Goal: Feedback & Contribution: Submit feedback/report problem

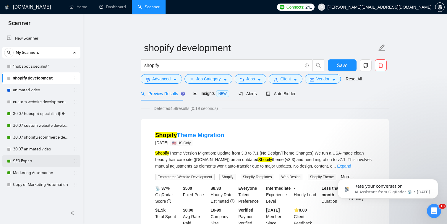
click at [56, 162] on link "SEO Expert" at bounding box center [41, 161] width 56 height 12
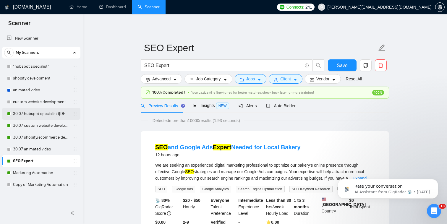
click at [62, 115] on link "30.07 hubspot specialist ([DEMOGRAPHIC_DATA] - not for residents)" at bounding box center [41, 114] width 56 height 12
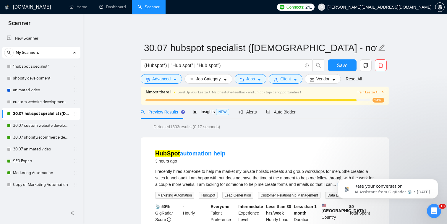
scroll to position [6, 0]
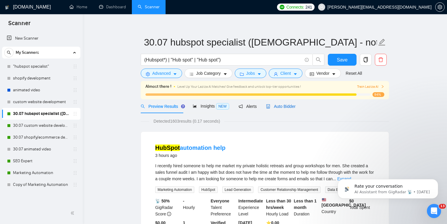
click at [277, 106] on span "Auto Bidder" at bounding box center [280, 106] width 29 height 5
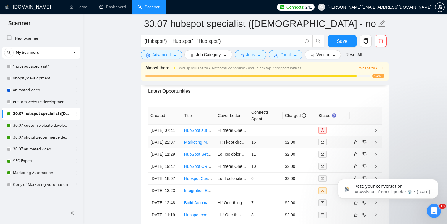
scroll to position [1521, 0]
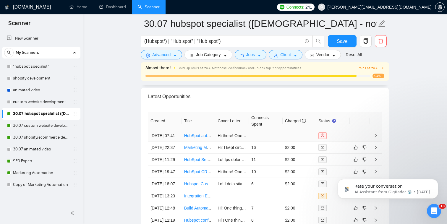
click at [336, 132] on div at bounding box center [332, 135] width 29 height 7
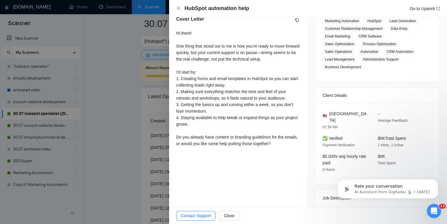
scroll to position [172, 0]
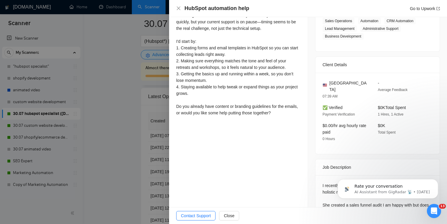
click at [150, 162] on div at bounding box center [223, 112] width 447 height 224
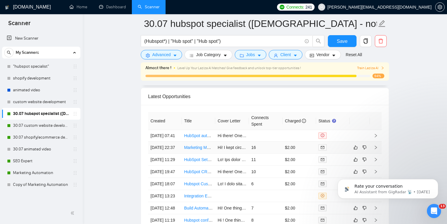
click at [338, 148] on td at bounding box center [333, 148] width 34 height 12
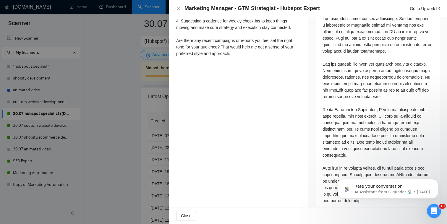
scroll to position [332, 0]
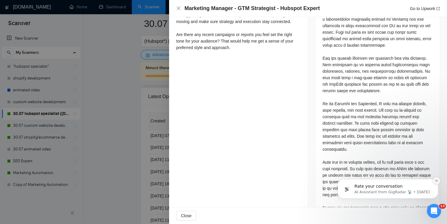
click at [436, 180] on icon "Dismiss notification" at bounding box center [436, 181] width 2 height 2
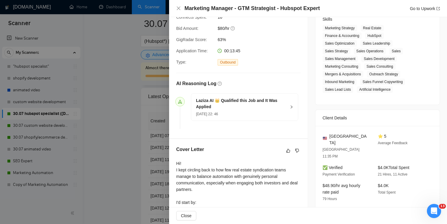
scroll to position [79, 0]
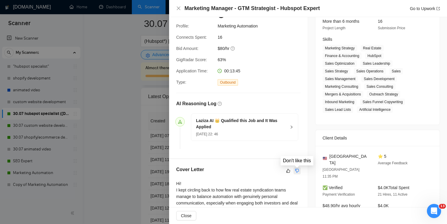
click at [296, 170] on icon "dislike" at bounding box center [297, 170] width 4 height 5
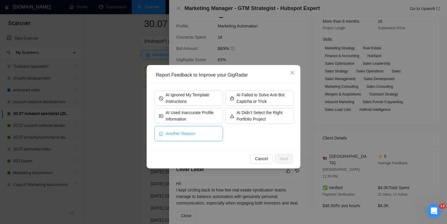
click at [205, 134] on button "Another Reason" at bounding box center [188, 133] width 69 height 15
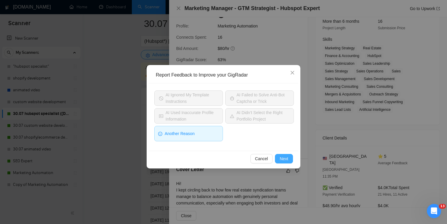
click at [280, 157] on span "Next" at bounding box center [284, 158] width 9 height 7
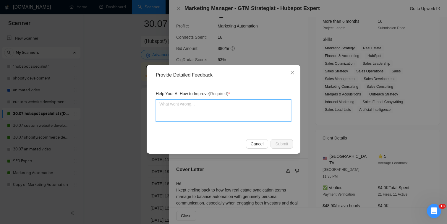
click at [228, 120] on textarea at bounding box center [223, 110] width 135 height 22
type textarea "o"
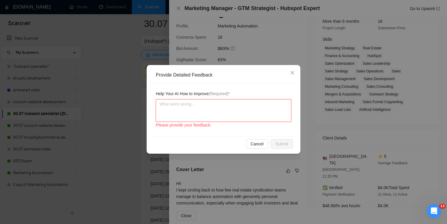
type textarea "O"
type textarea "Of"
type textarea "Off"
type textarea "Off t"
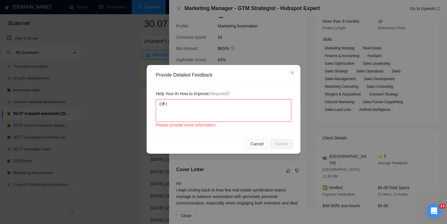
type textarea "Off to"
type textarea "Off top"
type textarea "Off topi"
type textarea "Off topic"
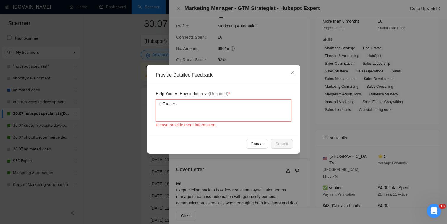
type textarea "Off topic -"
type textarea "Off topic - t"
type textarea "Off topic - th"
type textarea "Off topic - the"
type textarea "Off topic - the c"
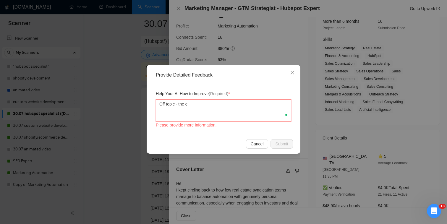
type textarea "Off topic - the cl"
type textarea "Off topic - the clie"
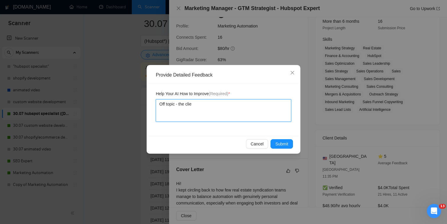
type textarea "Off topic - the clien"
type textarea "Off topic - the clieng"
type textarea "Off topic - the clienge"
type textarea "Off topic - the clieng"
type textarea "Off topic - the clien"
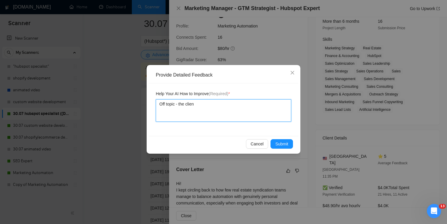
type textarea "Off topic - the client"
type textarea "Off topic - the clients"
type textarea "Off topic - the clients w"
type textarea "Off topic - the clients m"
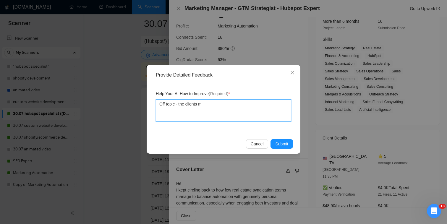
type textarea "Off topic - the clients ma"
type textarea "Off topic - the clients mai"
type textarea "Off topic - the clients main"
type textarea "Off topic - the clients mainl"
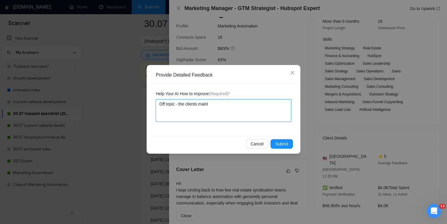
type textarea "Off topic - the clients mainl"
type textarea "Off topic - the clients mainly"
type textarea "Off topic - the clients mainly w"
type textarea "Off topic - the clients mainly wa"
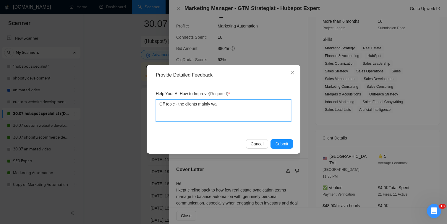
type textarea "Off topic - the clients mainly wan"
type textarea "Off topic - the clients mainly want"
type textarea "Off topic - the clients mainly wants"
type textarea "Off topic - the clients mainly wants m"
type textarea "Off topic - the clients mainly wants ma"
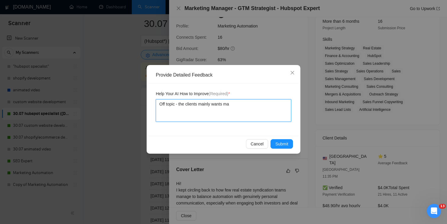
type textarea "Off topic - the clients mainly wants mar"
type textarea "Off topic - the clients mainly wants mark"
type textarea "Off topic - the clients mainly wants marke"
type textarea "Off topic - the clients mainly wants market"
type textarea "Off topic - the clients mainly wants marketi"
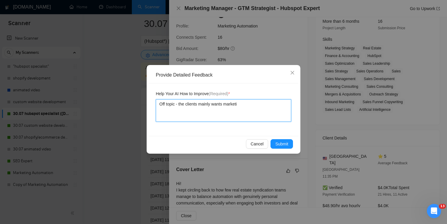
type textarea "Off topic - the clients mainly wants marketin"
type textarea "Off topic - the clients mainly wants marketing"
type textarea "Off topic - the clients mainly wants marketing c"
type textarea "Off topic - the clients mainly wants marketing cr"
type textarea "Off topic - the clients mainly wants marketing crea"
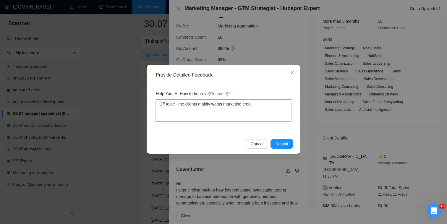
type textarea "Off topic - the clients mainly wants marketing creat"
type textarea "Off topic - the clients mainly wants marketing creati"
type textarea "Off topic - the clients mainly wants marketing creativ"
type textarea "Off topic - the clients mainly wants marketing creative"
type textarea "Off topic - the clients mainly wants marketing creatives."
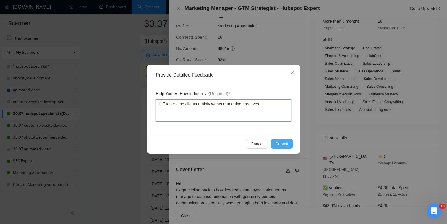
type textarea "Off topic - the clients mainly wants marketing creatives."
click at [287, 143] on span "Submit" at bounding box center [281, 144] width 13 height 7
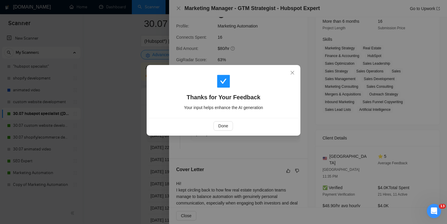
click at [233, 129] on div "Done" at bounding box center [222, 125] width 139 height 9
click at [226, 127] on span "Done" at bounding box center [223, 126] width 10 height 7
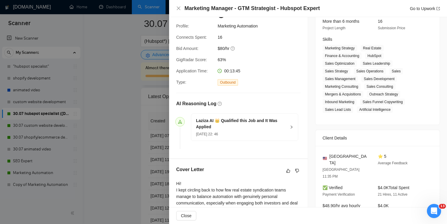
click at [156, 147] on div at bounding box center [223, 112] width 447 height 224
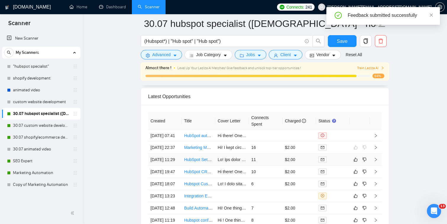
click at [308, 164] on td "$2.00" at bounding box center [299, 160] width 34 height 12
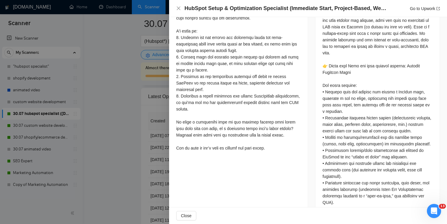
scroll to position [277, 0]
click at [410, 48] on div at bounding box center [377, 185] width 110 height 351
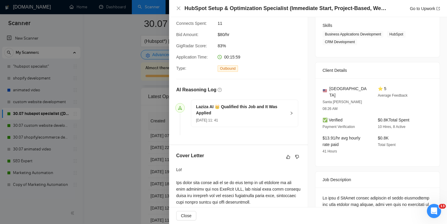
scroll to position [94, 0]
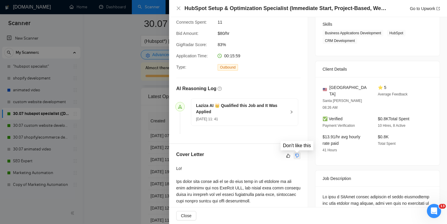
click at [296, 156] on icon "dislike" at bounding box center [297, 156] width 4 height 4
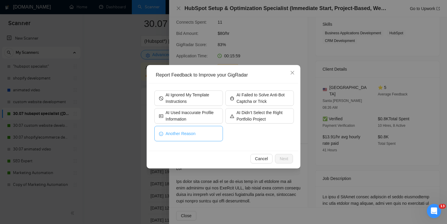
click at [204, 138] on button "Another Reason" at bounding box center [188, 133] width 69 height 15
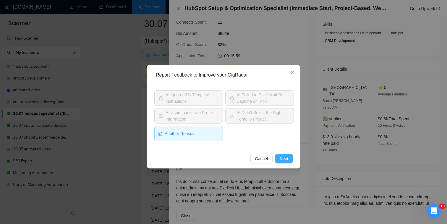
click at [282, 157] on span "Next" at bounding box center [284, 158] width 9 height 7
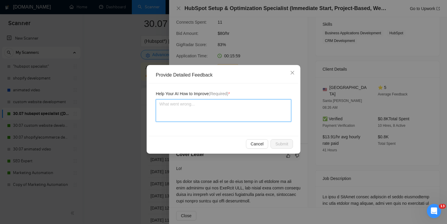
click at [252, 111] on textarea at bounding box center [223, 110] width 135 height 22
type textarea "c"
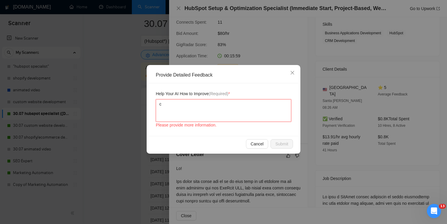
type textarea "co"
type textarea "cou"
type textarea "coul"
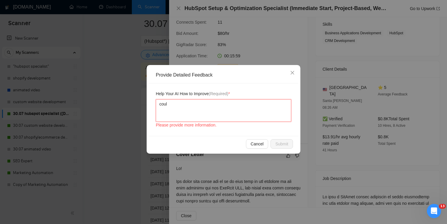
type textarea "could"
type textarea "could h"
type textarea "could ha"
type textarea "could hav"
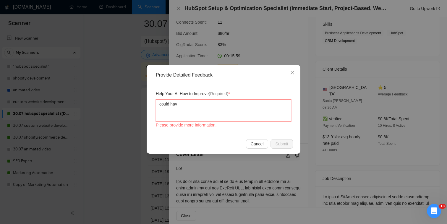
type textarea "could have"
type textarea "could have cl"
type textarea "could have cle"
type textarea "could have cl"
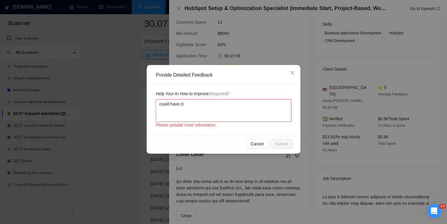
type textarea "could have cla"
type textarea "could have clar"
type textarea "could have clari"
type textarea "could have clarif"
type textarea "could have clarifi"
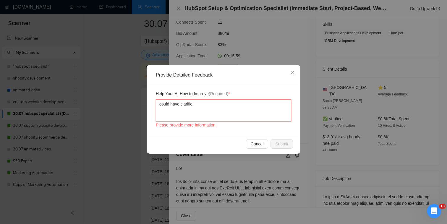
type textarea "could have clarified"
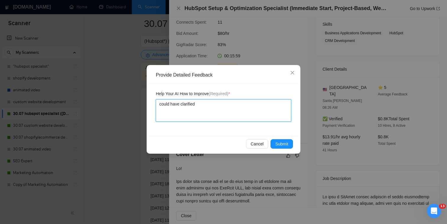
type textarea "could have clarified w"
type textarea "could have clarified we"
type textarea "could have clarified we a"
type textarea "could have clarified we ar"
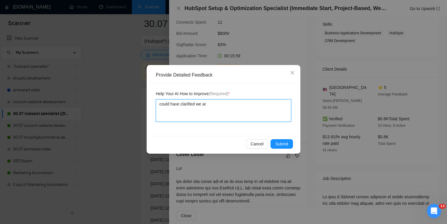
type textarea "could have clarified we are"
type textarea "could have clarified we are a"
type textarea "could have clarified we are av"
type textarea "could have clarified we are ava"
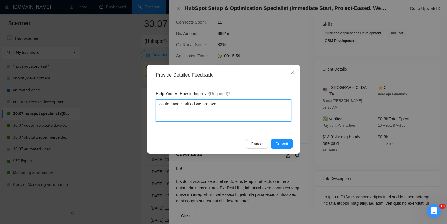
type textarea "could have clarified we are avai"
type textarea "could have clarified we are avail"
type textarea "could have clarified we are availa"
type textarea "could have clarified we are availab"
type textarea "could have clarified we are availabl"
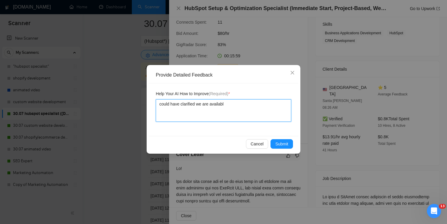
type textarea "could have clarified we are available"
click at [278, 142] on span "Submit" at bounding box center [281, 144] width 13 height 7
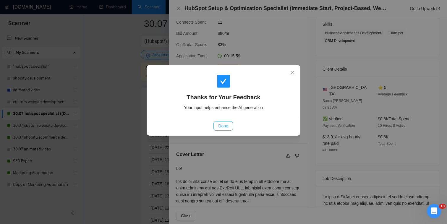
click at [229, 126] on button "Done" at bounding box center [222, 125] width 19 height 9
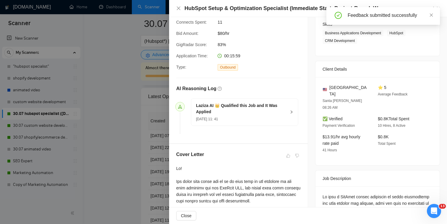
click at [143, 154] on div at bounding box center [223, 112] width 447 height 224
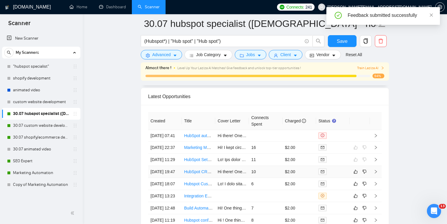
click at [341, 175] on div at bounding box center [332, 171] width 29 height 7
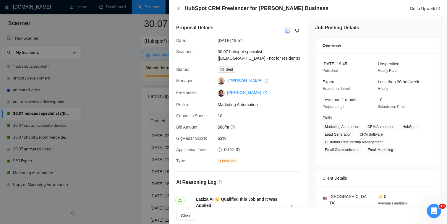
click at [290, 33] on button "button" at bounding box center [287, 30] width 7 height 7
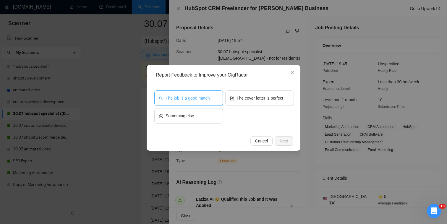
click at [206, 94] on button "The job is a good match" at bounding box center [188, 97] width 69 height 15
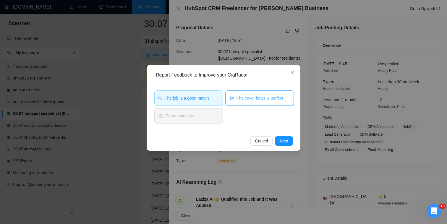
click at [245, 94] on button "The cover letter is perfect" at bounding box center [259, 97] width 69 height 15
click at [279, 136] on div "Cancel Next" at bounding box center [224, 141] width 150 height 16
click at [279, 145] on button "Next" at bounding box center [284, 140] width 18 height 9
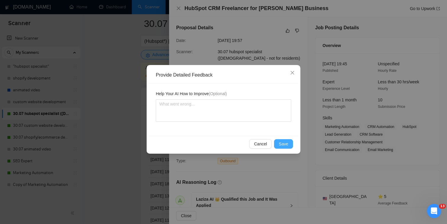
click at [279, 144] on span "Save" at bounding box center [283, 144] width 9 height 7
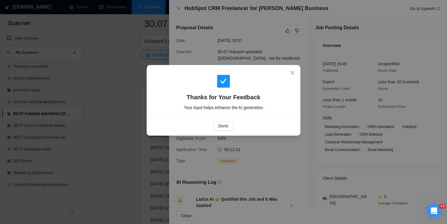
click at [233, 123] on div "Done" at bounding box center [222, 125] width 139 height 9
click at [227, 123] on span "Done" at bounding box center [223, 126] width 10 height 7
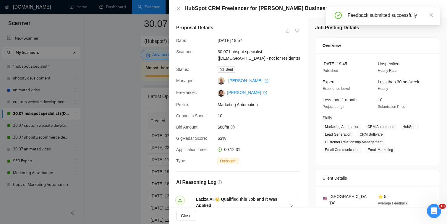
click at [181, 9] on div "HubSpot CRM Freelancer for Barber Business Go to Upwork" at bounding box center [308, 8] width 264 height 7
click at [179, 8] on icon "close" at bounding box center [178, 8] width 5 height 5
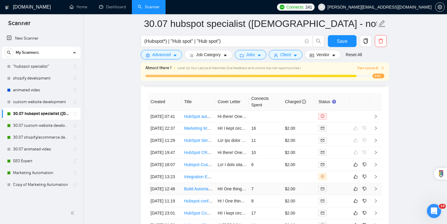
scroll to position [1535, 0]
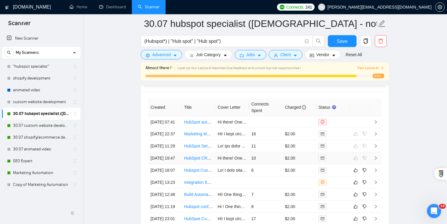
click at [337, 161] on div at bounding box center [332, 158] width 29 height 7
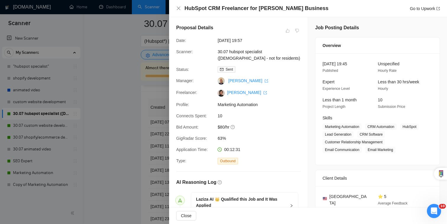
click at [178, 145] on div "Proposal Details Date: [DATE] 19:57 Scanner: 30.07 hubspot specialist ([DEMOGRA…" at bounding box center [238, 127] width 139 height 220
click at [159, 150] on div at bounding box center [223, 112] width 447 height 224
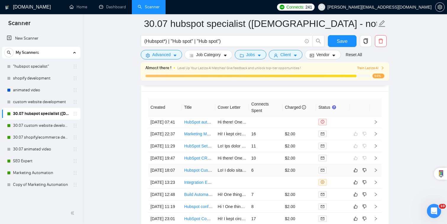
click at [341, 173] on div at bounding box center [332, 170] width 29 height 7
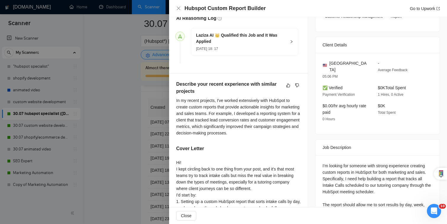
scroll to position [152, 0]
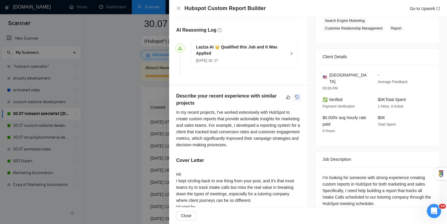
click at [300, 96] on button "button" at bounding box center [296, 97] width 7 height 7
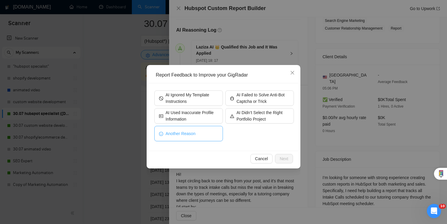
click at [210, 133] on button "Another Reason" at bounding box center [188, 133] width 69 height 15
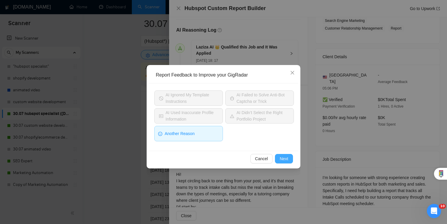
click at [284, 159] on span "Next" at bounding box center [284, 158] width 9 height 7
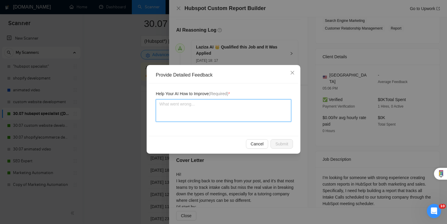
click at [234, 108] on textarea at bounding box center [223, 110] width 135 height 22
type textarea "D"
type textarea "Do"
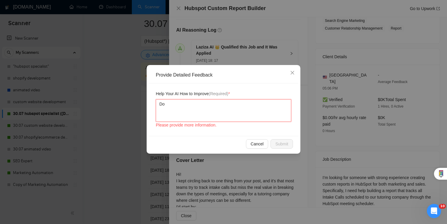
type textarea "Doe"
type textarea "Does"
type textarea "Does n"
type textarea "Does no"
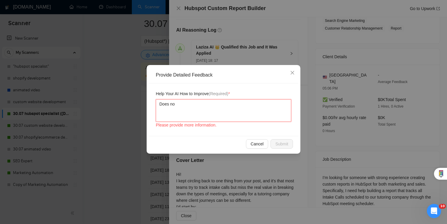
type textarea "Does not"
type textarea "Does not r"
type textarea "Does not"
type textarea "Does not e"
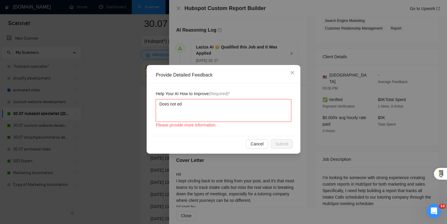
type textarea "Does not e"
type textarea "Does not"
type textarea "Does not d"
type textarea "Does not de"
type textarea "Does not des"
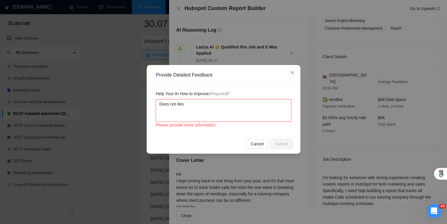
type textarea "Does not desc"
type textarea "Does not descr"
type textarea "Does not descri"
type textarea "Does not describ"
type textarea "Does not describe"
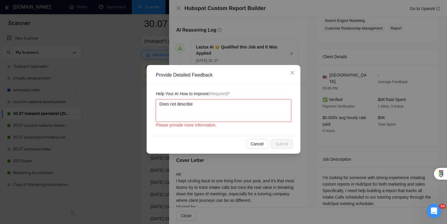
type textarea "Does not describe"
type textarea "Does not describe r"
type textarea "Does not describe re"
type textarea "Does not describe req"
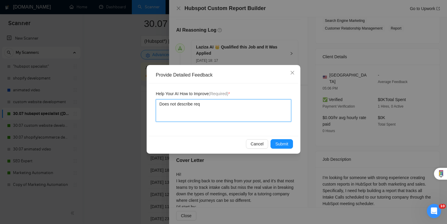
type textarea "Does not describe requ"
type textarea "Does not describe reque"
type textarea "Does not describe reques"
type textarea "Does not describe request"
type textarea "Does not describe requeste"
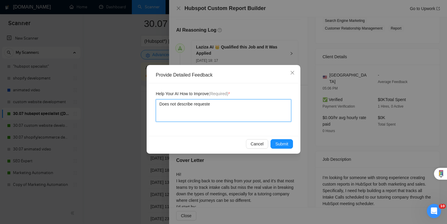
type textarea "Does not describe requestee"
type textarea "Does not describe requesteed"
type textarea "Does not describe requesteed e"
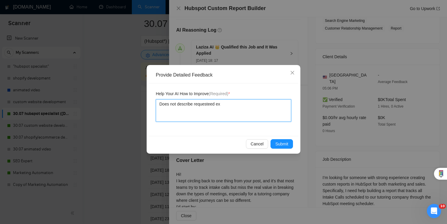
type textarea "Does not describe requesteed exp"
type textarea "Does not describe requesteed expe"
type textarea "Does not describe requesteed experi"
type textarea "Does not describe requesteed experie"
type textarea "Does not describe requesteed experien"
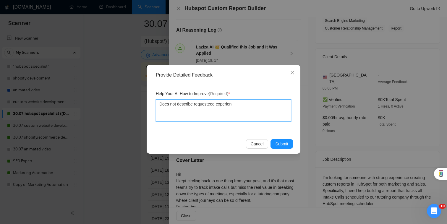
type textarea "Does not describe requesteed experienc"
type textarea "Does not describe requesteed experience"
type textarea "Does not describe requesteed experience i"
type textarea "Does not describe requesteed experience in"
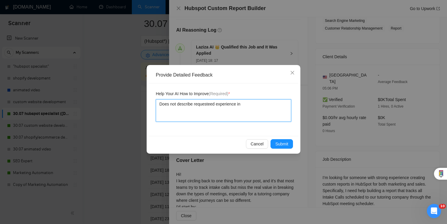
type textarea "Does not describe requesteed experience in"
type textarea "Does not describe requesteed experience in s"
type textarea "Does not describe requesteed experience in si"
type textarea "Does not describe requesteed experience in sim"
type textarea "Does not describe requesteed experience in simi"
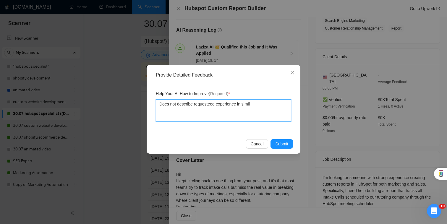
type textarea "Does not describe requesteed experience in [GEOGRAPHIC_DATA]"
type textarea "Does not describe requesteed experience in similar"
type textarea "Does not describe requesteed experience in similar e"
type textarea "Does not describe requesteed experience in similar"
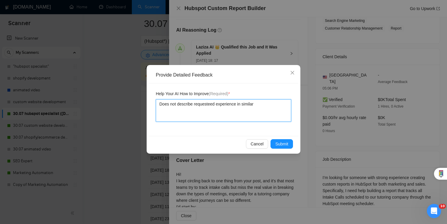
type textarea "Does not describe requesteed experience in similar p"
type textarea "Does not describe requesteed experience in similar pro"
type textarea "Does not describe requesteed experience in similar proj"
type textarea "Does not describe requesteed experience in similar proje"
type textarea "Does not describe requesteed experience in similar projec"
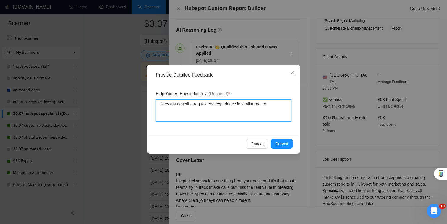
type textarea "Does not describe requesteed experience in similar project"
type textarea "Does not describe requesteed experience in similar projects"
click at [284, 143] on span "Submit" at bounding box center [281, 144] width 13 height 7
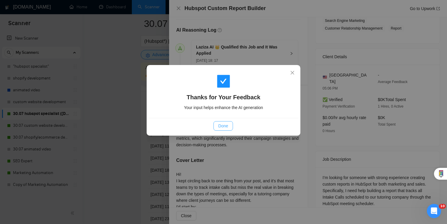
click at [217, 129] on button "Done" at bounding box center [222, 125] width 19 height 9
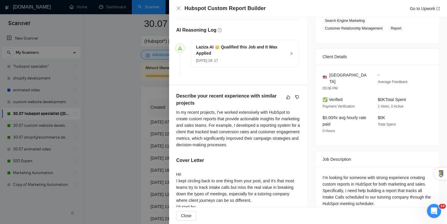
click at [161, 147] on div at bounding box center [223, 112] width 447 height 224
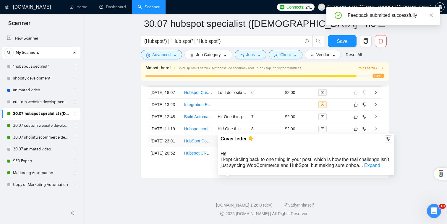
scroll to position [1608, 0]
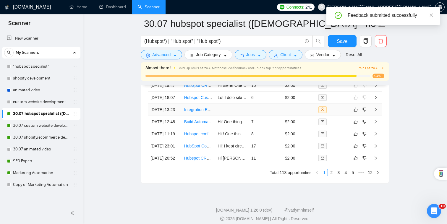
click at [335, 113] on div at bounding box center [332, 109] width 29 height 7
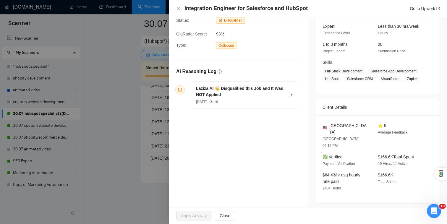
scroll to position [4, 0]
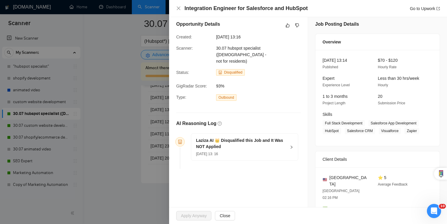
click at [272, 141] on h5 "Laziza AI 👑 Disqualified this Job and It Was NOT Applied" at bounding box center [241, 143] width 90 height 12
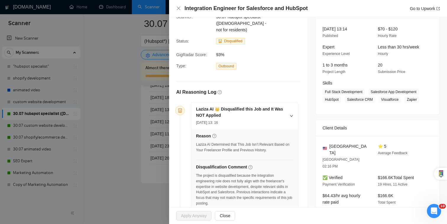
scroll to position [0, 0]
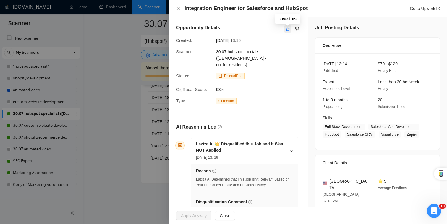
click at [287, 28] on icon "like" at bounding box center [287, 29] width 4 height 5
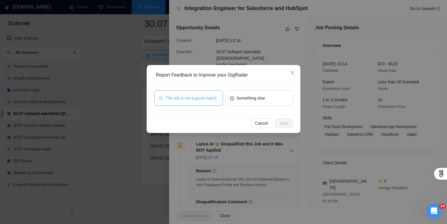
click at [211, 101] on span "The job is not a good match" at bounding box center [190, 98] width 51 height 7
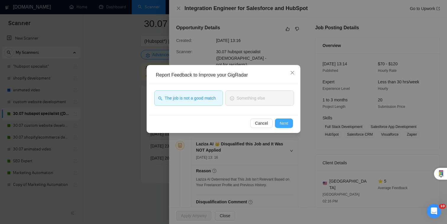
click at [280, 119] on button "Next" at bounding box center [284, 122] width 18 height 9
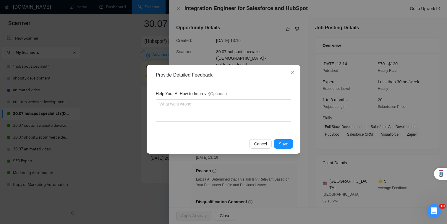
click at [284, 137] on div "Cancel Save" at bounding box center [224, 144] width 150 height 16
click at [284, 143] on span "Save" at bounding box center [283, 144] width 9 height 7
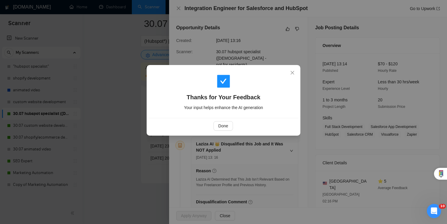
click at [137, 157] on div "Thanks for Your Feedback Your input helps enhance the AI generation Done" at bounding box center [223, 112] width 447 height 224
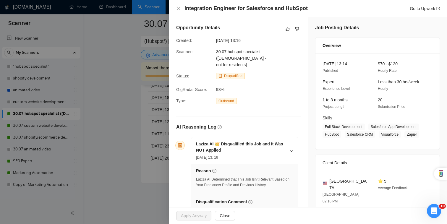
click at [136, 148] on div at bounding box center [223, 112] width 447 height 224
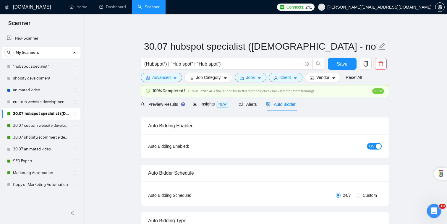
scroll to position [2, 0]
